Goal: Information Seeking & Learning: Understand process/instructions

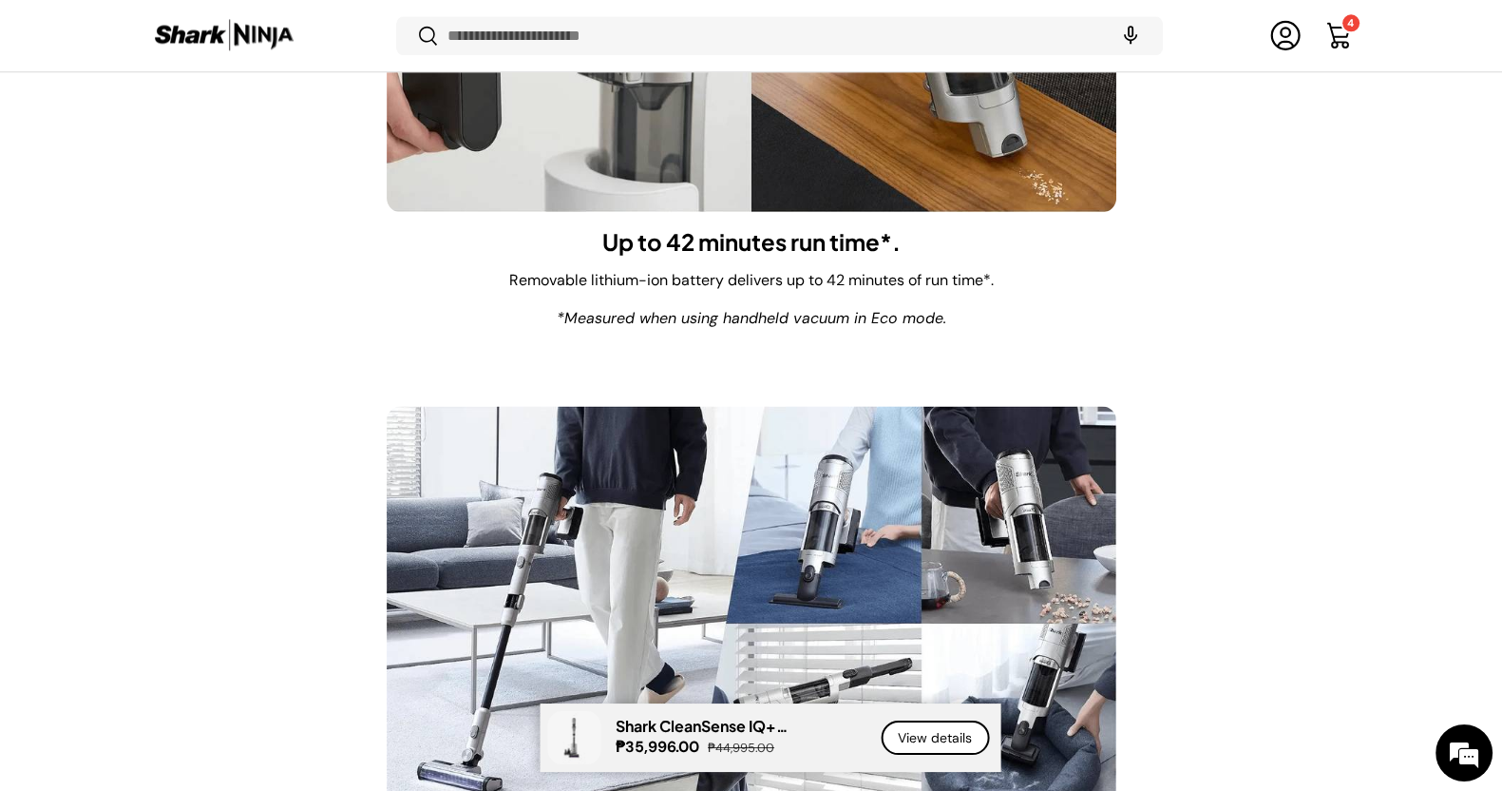
scroll to position [12231, 0]
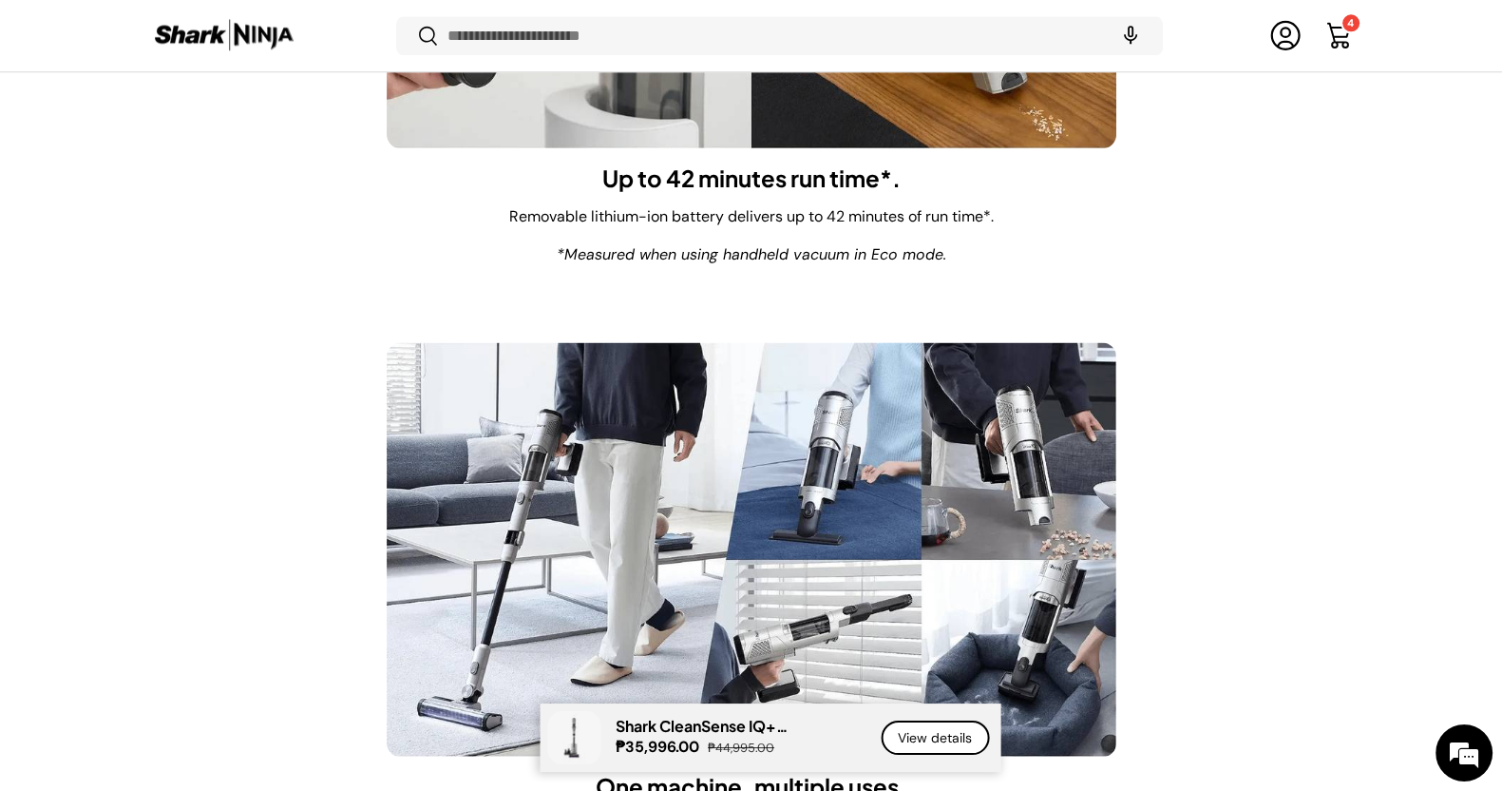
click at [248, 22] on img at bounding box center [224, 35] width 143 height 37
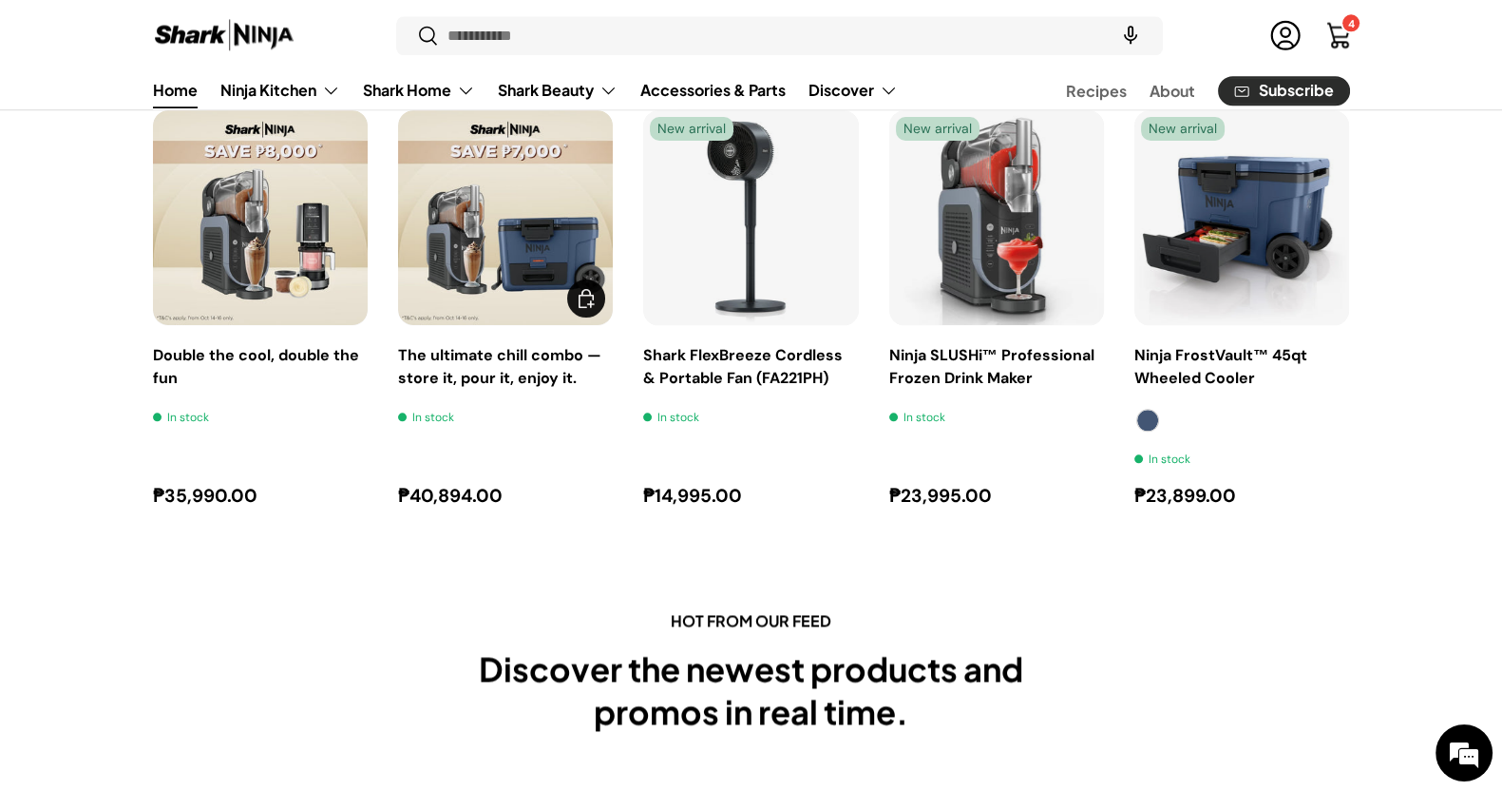
scroll to position [2851, 0]
click at [1008, 380] on link "Ninja SLUSHi™ Professional Frozen Drink Maker" at bounding box center [992, 366] width 205 height 43
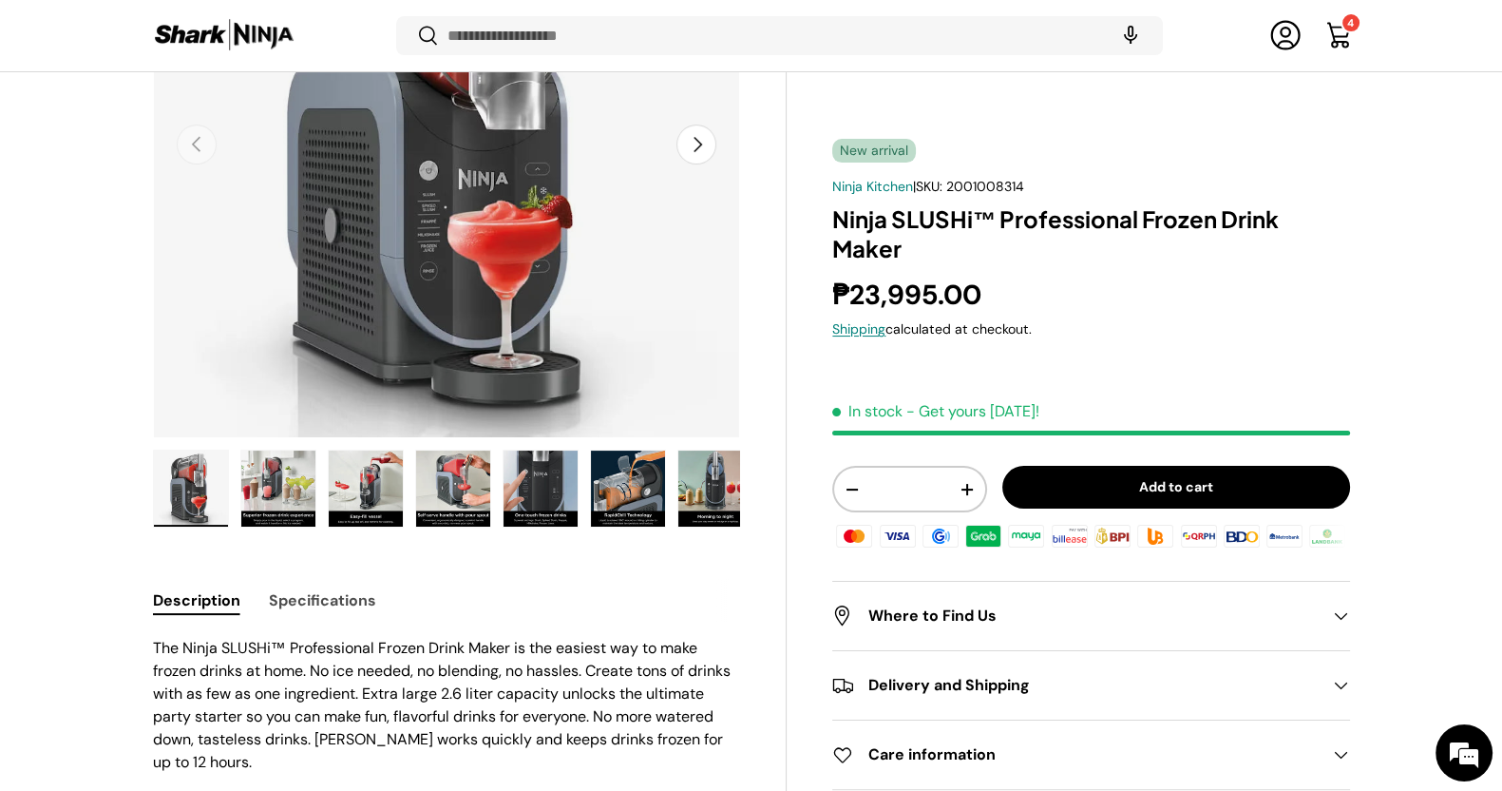
scroll to position [352, 0]
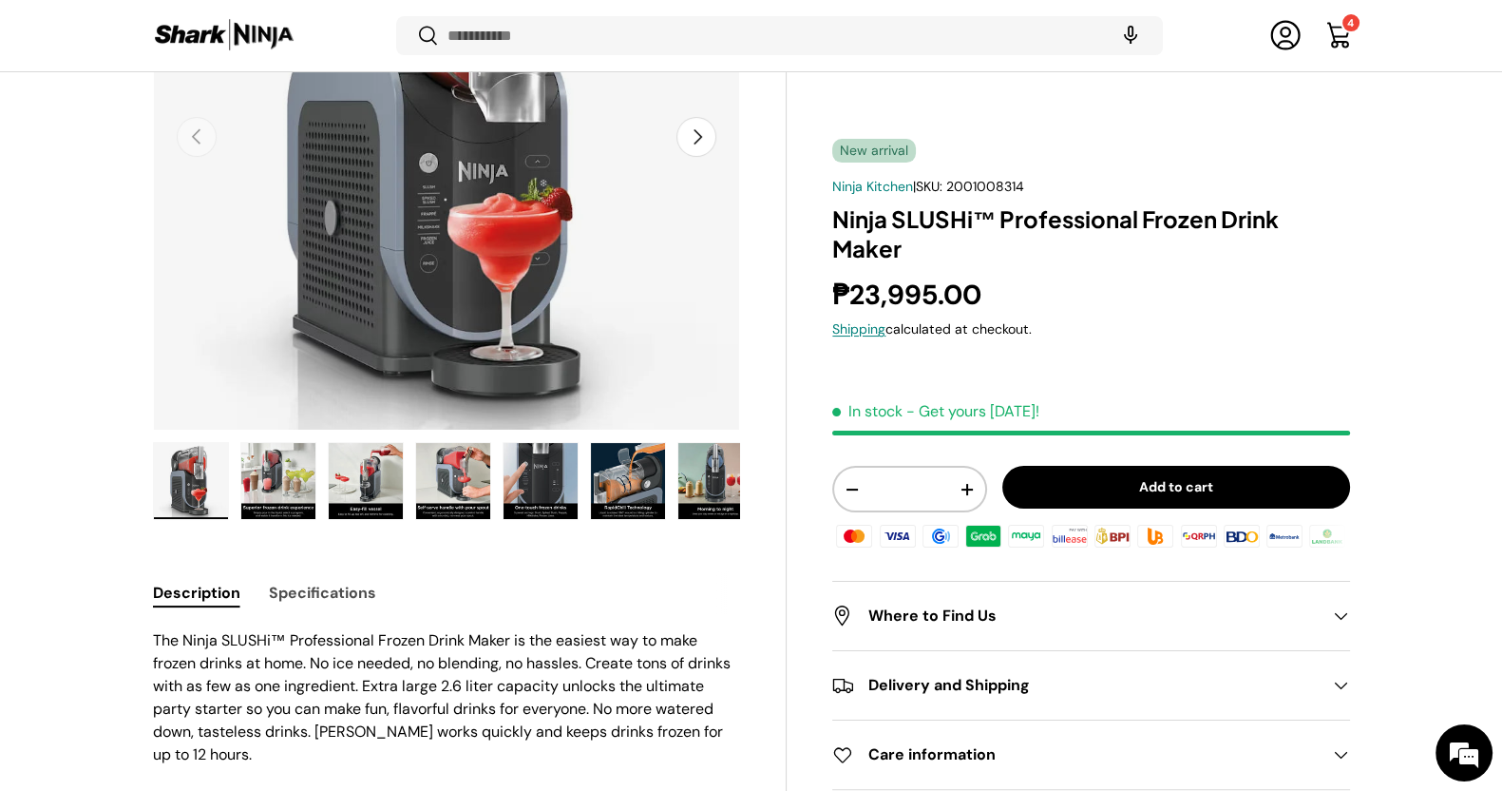
click at [1321, 696] on div "Delivery and Shipping" at bounding box center [1090, 686] width 517 height 23
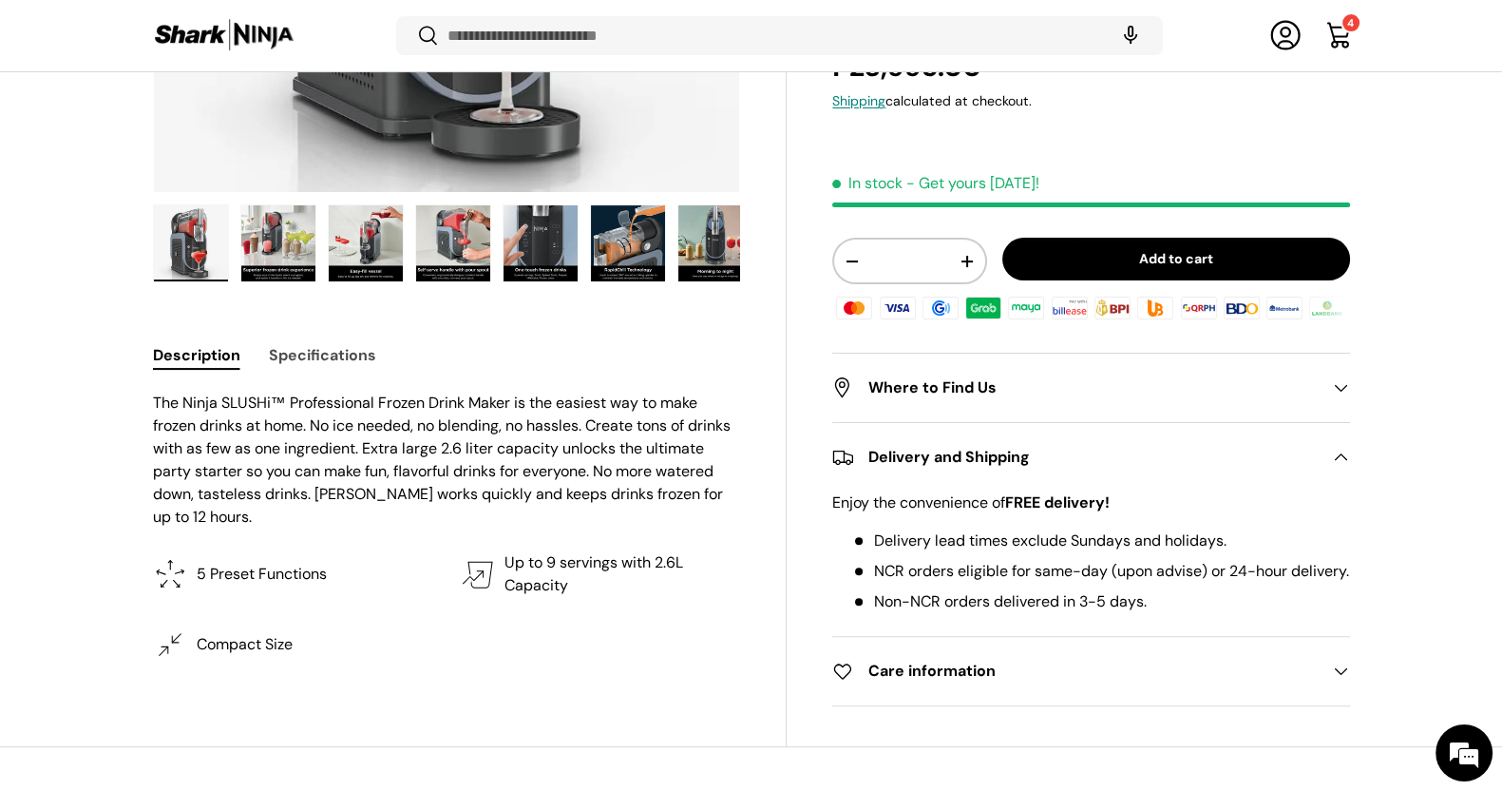
scroll to position [0, 0]
drag, startPoint x: 1195, startPoint y: 543, endPoint x: 889, endPoint y: 542, distance: 306.0
click at [889, 561] on li "NCR orders eligible for same-day (upon advise) or 24-hour delivery." at bounding box center [1100, 572] width 498 height 23
click at [890, 561] on li "NCR orders eligible for same-day (upon advise) or 24-hour delivery." at bounding box center [1100, 572] width 498 height 23
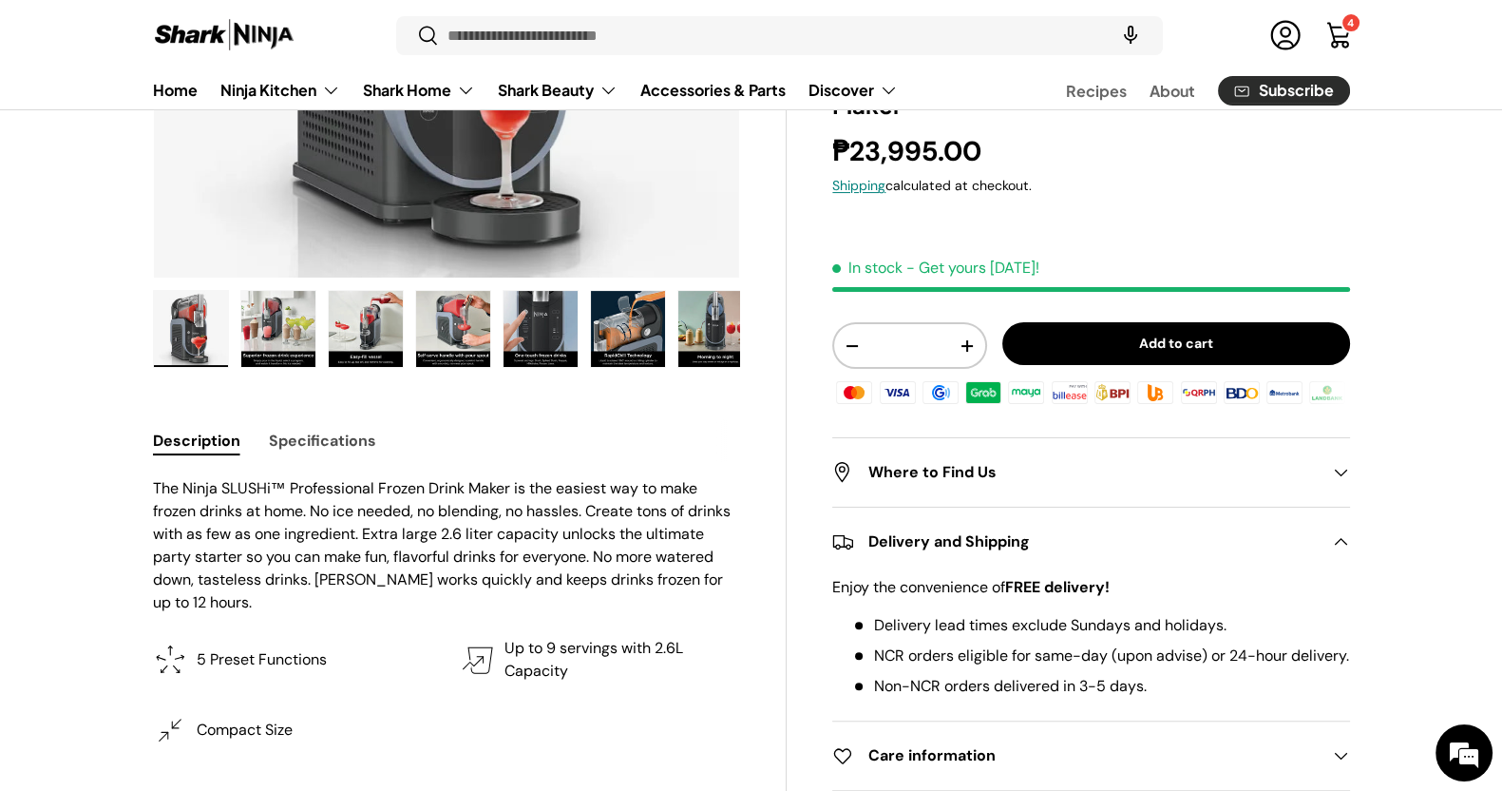
scroll to position [474, 0]
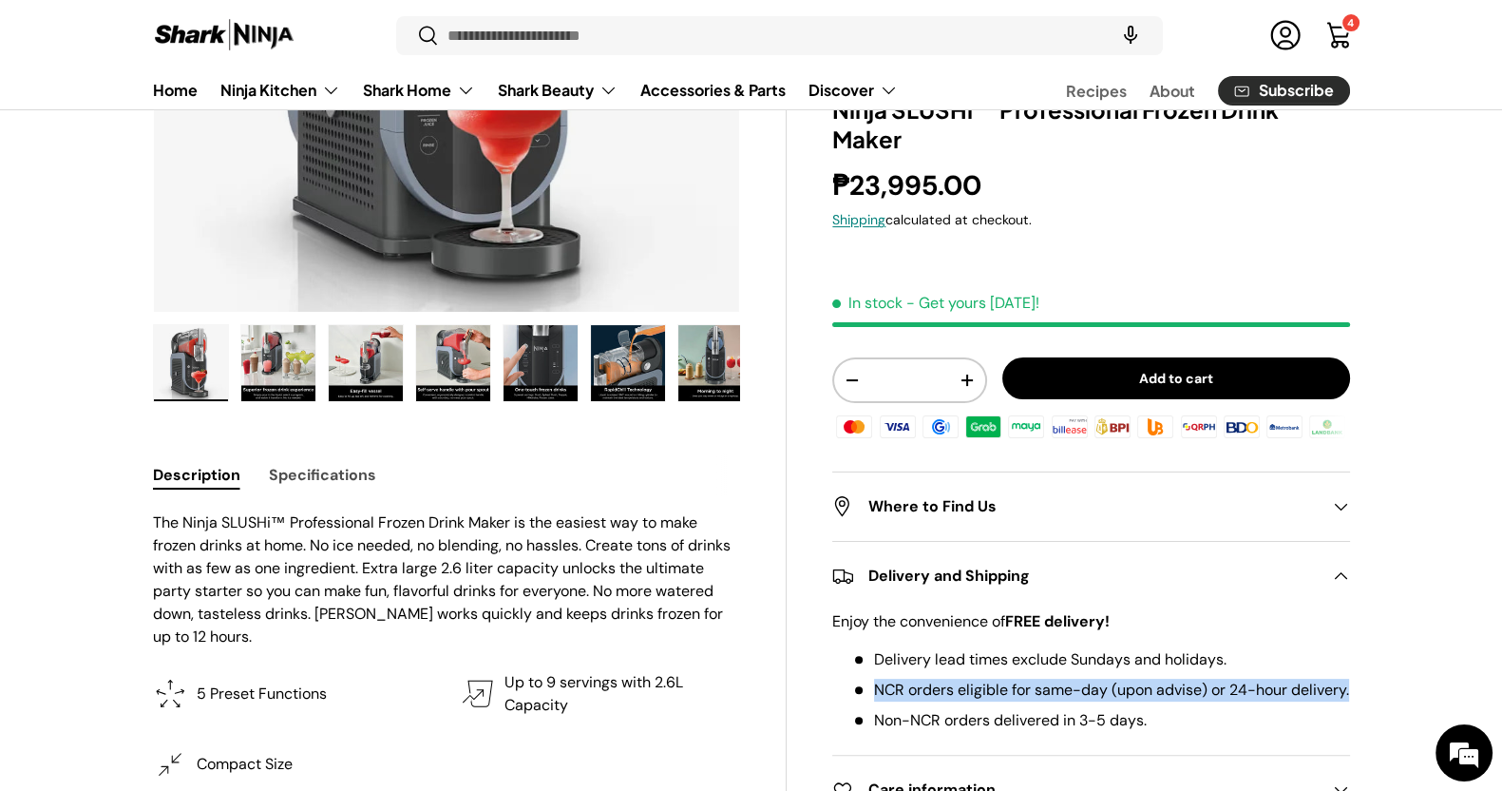
drag, startPoint x: 860, startPoint y: 664, endPoint x: 1256, endPoint y: 686, distance: 396.9
click at [1256, 686] on li "NCR orders eligible for same-day (upon advise) or 24-hour delivery." at bounding box center [1100, 690] width 498 height 23
click at [1252, 683] on li "NCR orders eligible for same-day (upon advise) or 24-hour delivery." at bounding box center [1100, 690] width 498 height 23
drag, startPoint x: 1250, startPoint y: 683, endPoint x: 953, endPoint y: 664, distance: 297.1
click at [965, 679] on li "NCR orders eligible for same-day (upon advise) or 24-hour delivery." at bounding box center [1100, 690] width 498 height 23
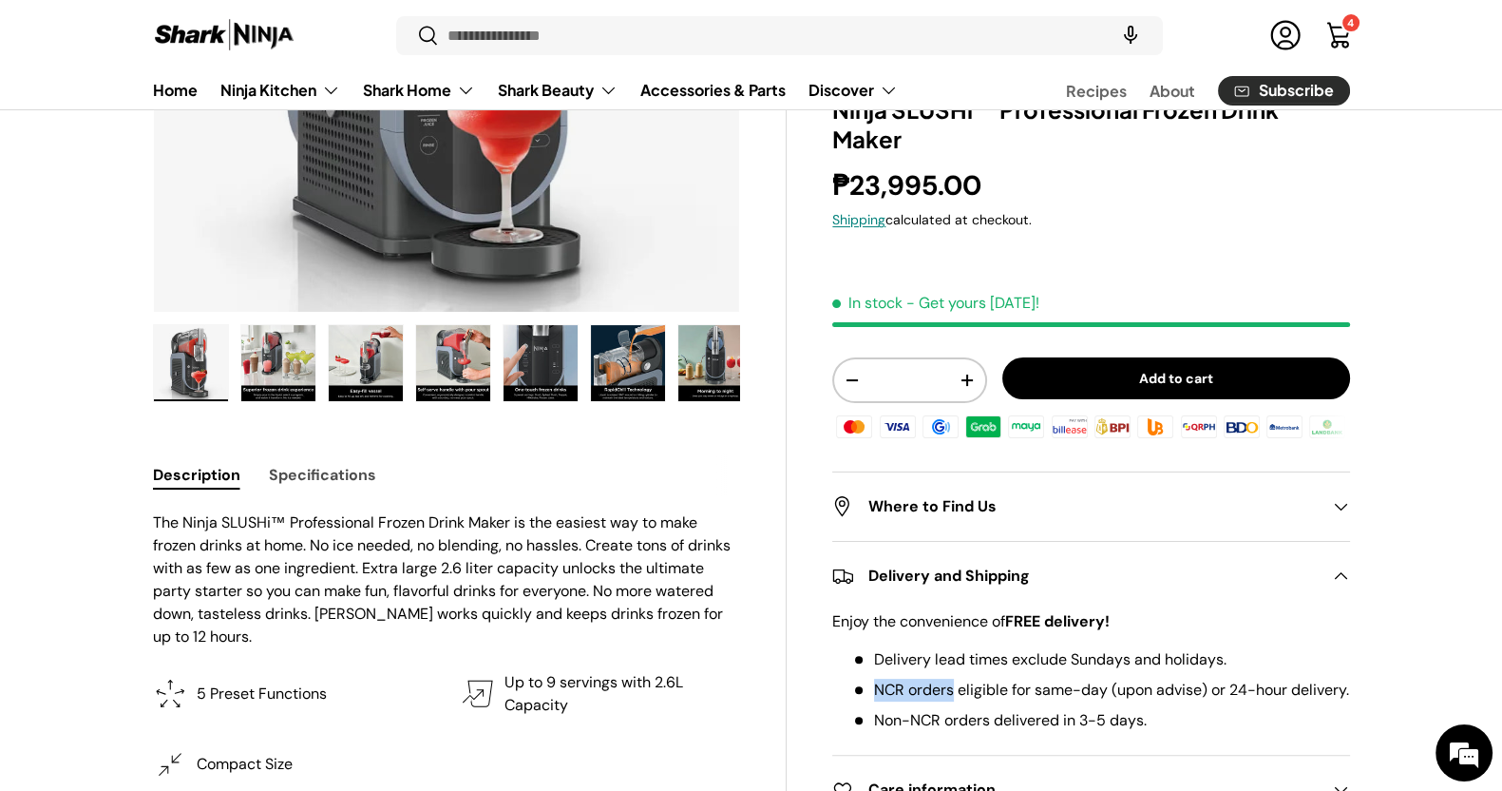
drag, startPoint x: 953, startPoint y: 664, endPoint x: 869, endPoint y: 663, distance: 84.6
click at [869, 679] on li "NCR orders eligible for same-day (upon advise) or 24-hour delivery." at bounding box center [1100, 690] width 498 height 23
click at [866, 679] on li "NCR orders eligible for same-day (upon advise) or 24-hour delivery." at bounding box center [1100, 690] width 498 height 23
click at [1337, 567] on span at bounding box center [1340, 576] width 19 height 19
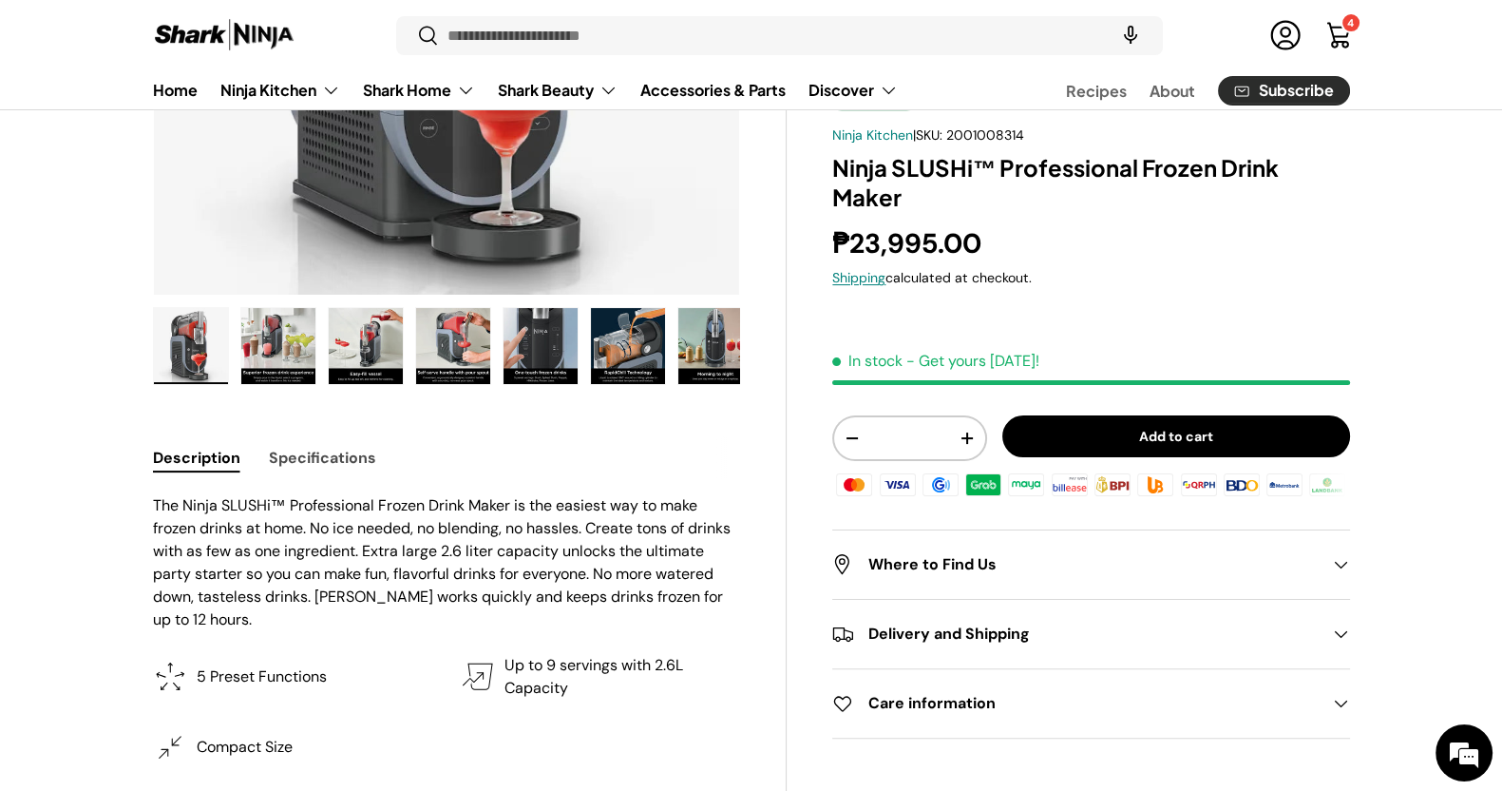
scroll to position [589, 0]
